Goal: Check status: Check status

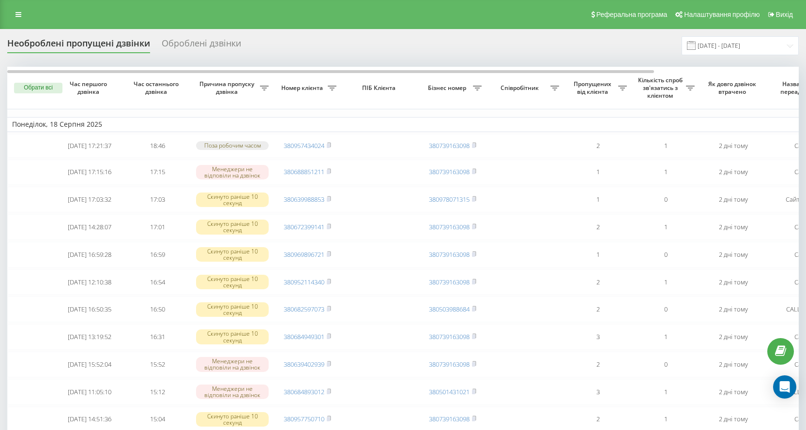
click at [695, 45] on span at bounding box center [691, 45] width 9 height 9
click at [714, 45] on input "[DATE] - [DATE]" at bounding box center [739, 45] width 117 height 19
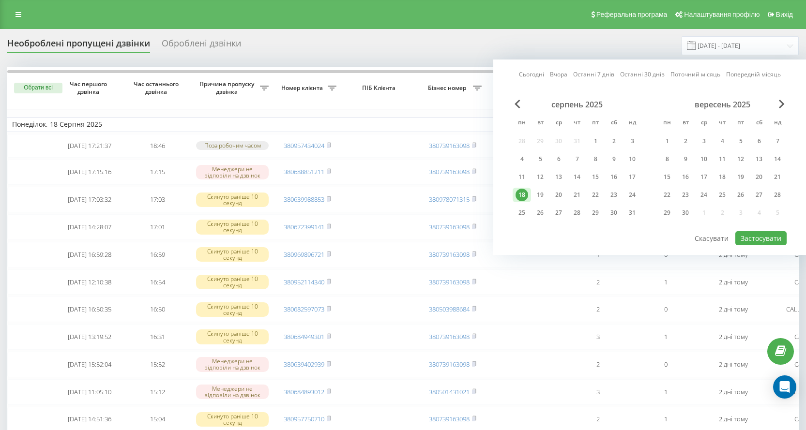
click at [523, 196] on div "18" at bounding box center [521, 195] width 13 height 13
click at [557, 196] on div "20" at bounding box center [558, 195] width 13 height 13
click at [765, 242] on button "Застосувати" at bounding box center [760, 238] width 51 height 14
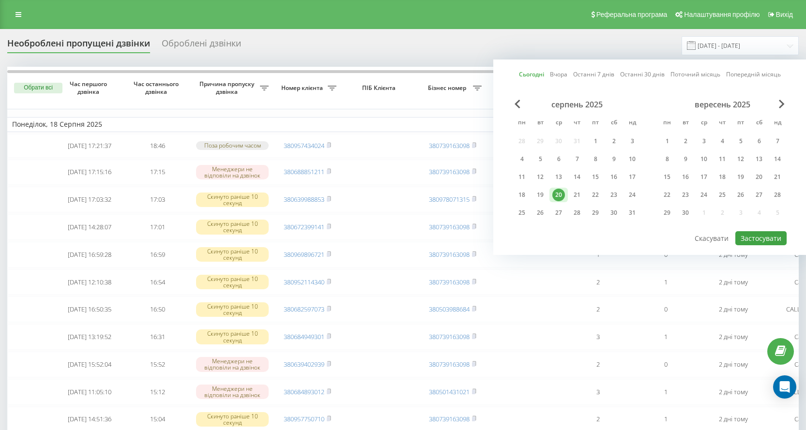
type input "[DATE] - [DATE]"
